Goal: Transaction & Acquisition: Purchase product/service

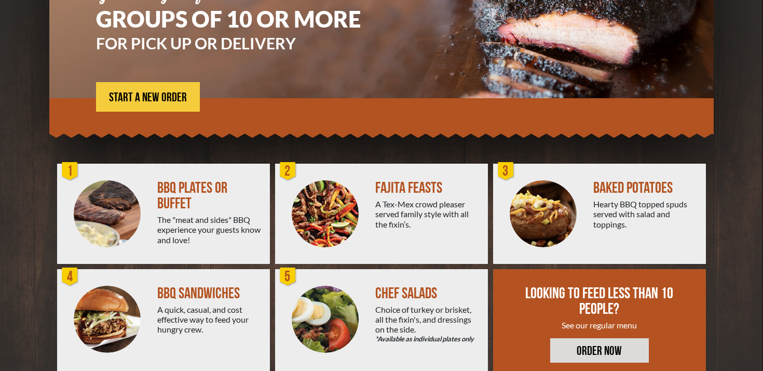
scroll to position [139, 0]
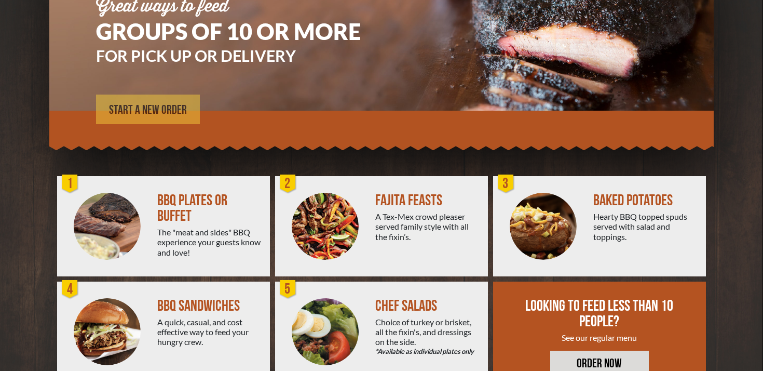
click at [174, 116] on span "START A NEW ORDER" at bounding box center [148, 110] width 78 height 12
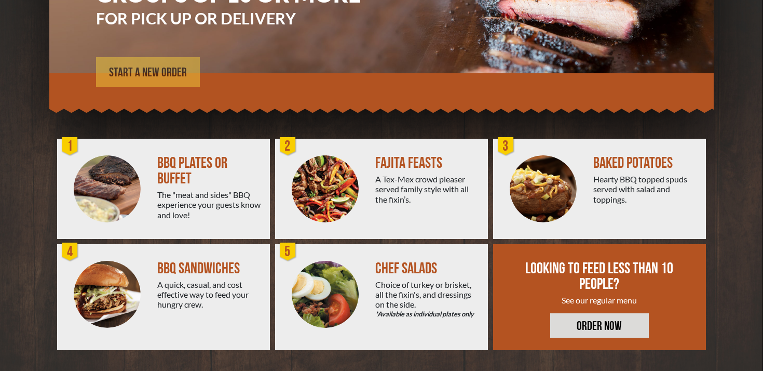
scroll to position [234, 0]
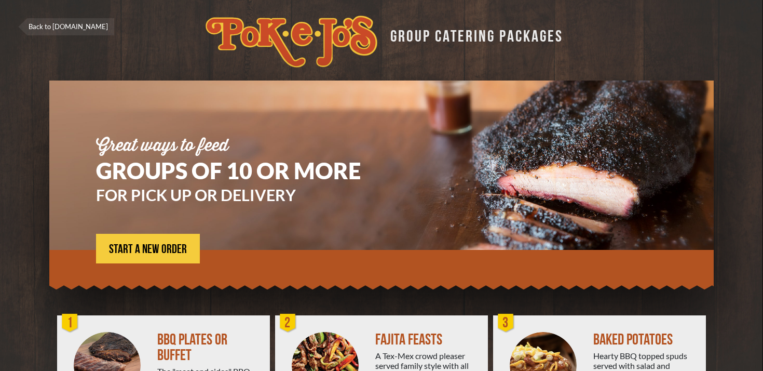
scroll to position [234, 0]
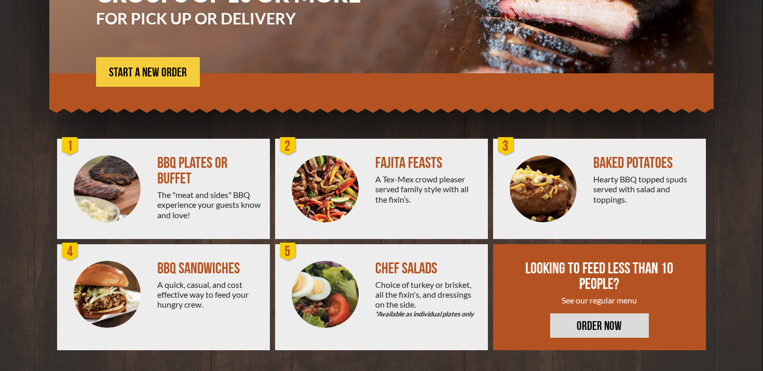
click at [394, 160] on div "FAJITA FEASTS" at bounding box center [427, 163] width 104 height 16
click at [340, 171] on img at bounding box center [325, 188] width 67 height 67
click at [405, 174] on div "A Tex-Mex crowd pleaser served family style with all the fixin’s." at bounding box center [427, 189] width 104 height 30
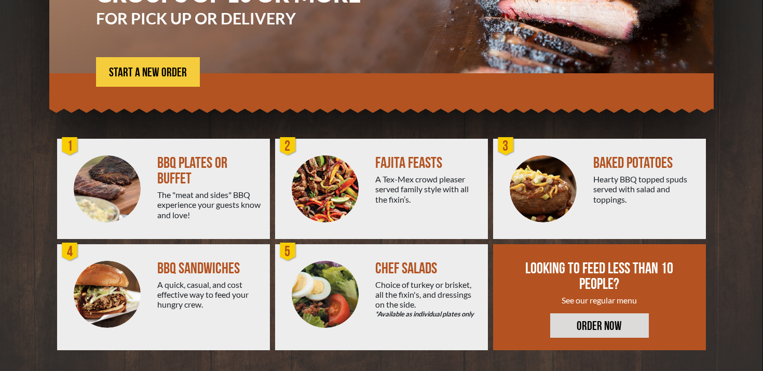
click at [403, 181] on div "A Tex-Mex crowd pleaser served family style with all the fixin’s." at bounding box center [427, 189] width 104 height 30
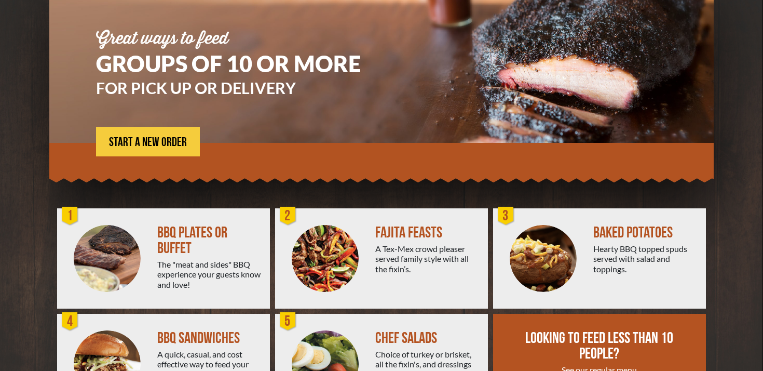
scroll to position [0, 0]
